Goal: Transaction & Acquisition: Download file/media

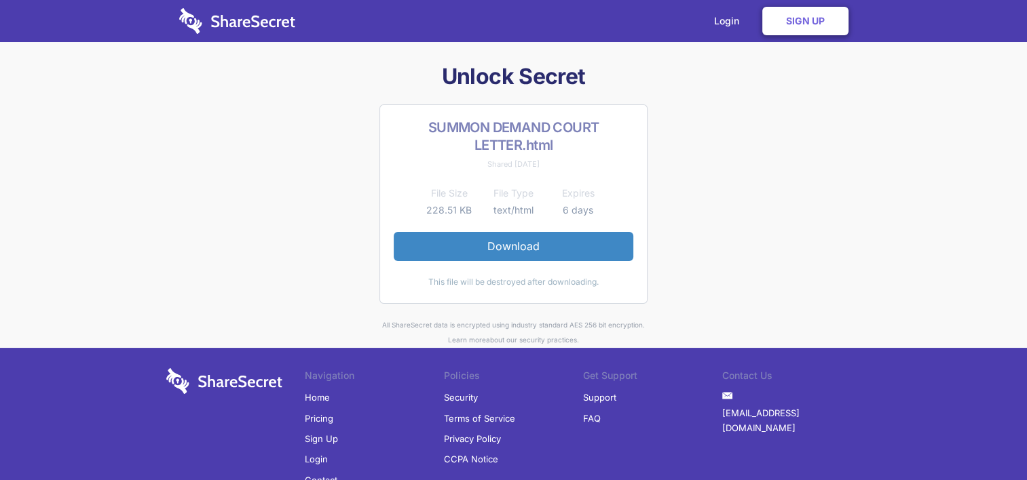
scroll to position [67, 0]
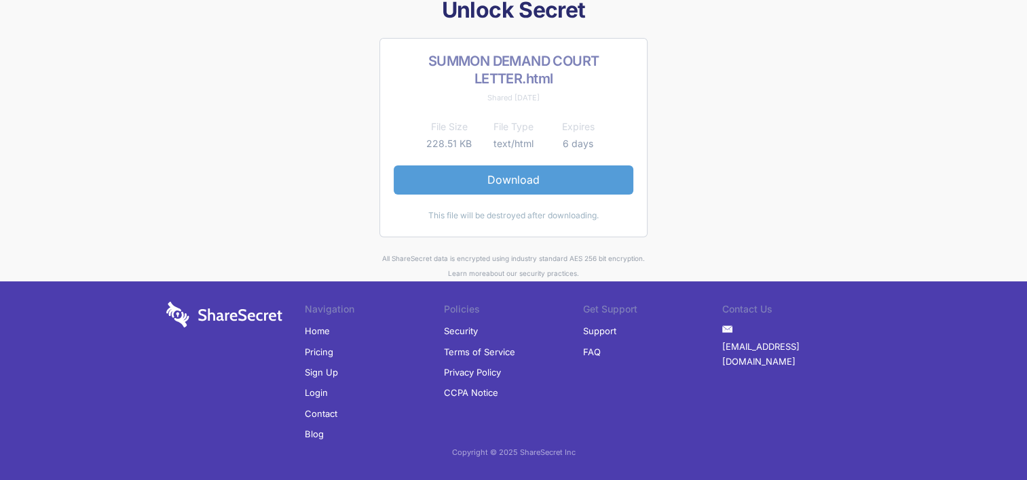
click at [510, 179] on link "Download" at bounding box center [514, 180] width 240 height 29
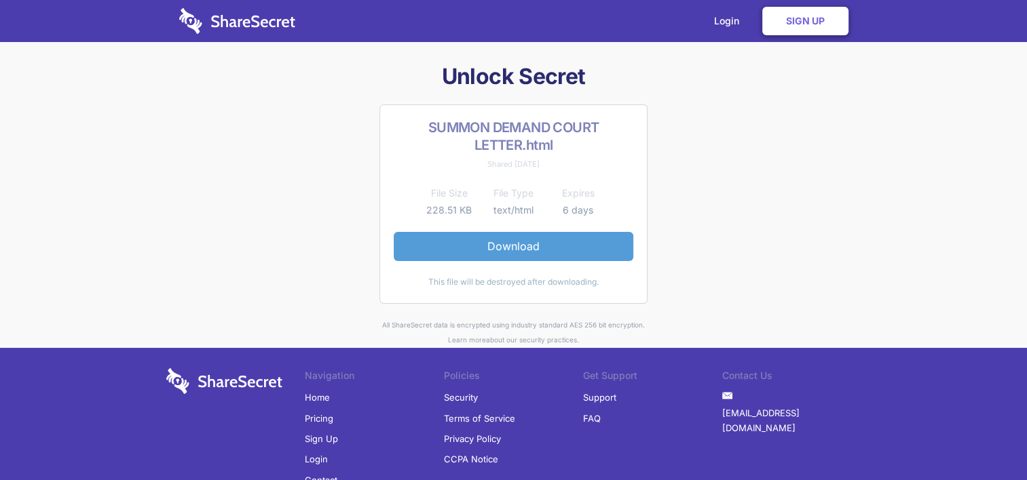
click at [510, 248] on link "Download" at bounding box center [514, 246] width 240 height 29
